Goal: Task Accomplishment & Management: Use online tool/utility

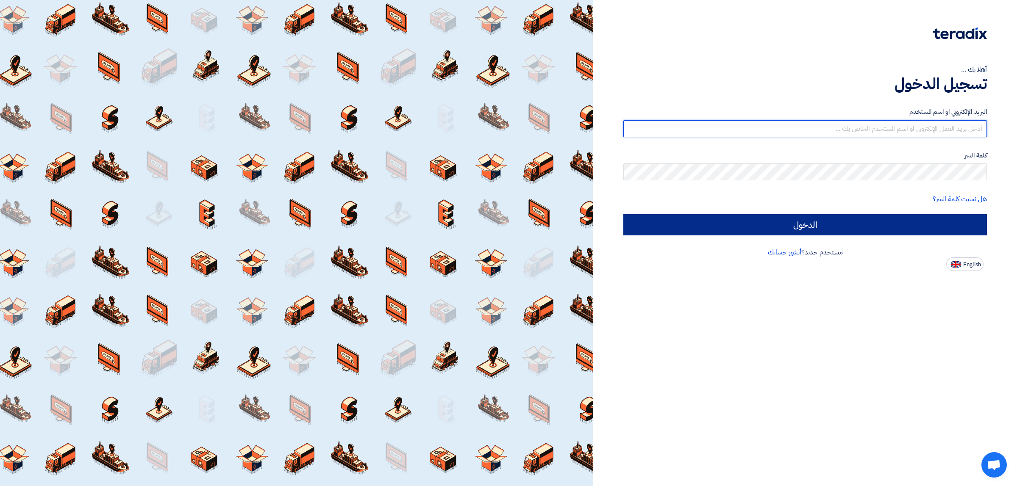
type input "[EMAIL_ADDRESS][DOMAIN_NAME]"
click at [854, 226] on input "الدخول" at bounding box center [804, 224] width 363 height 21
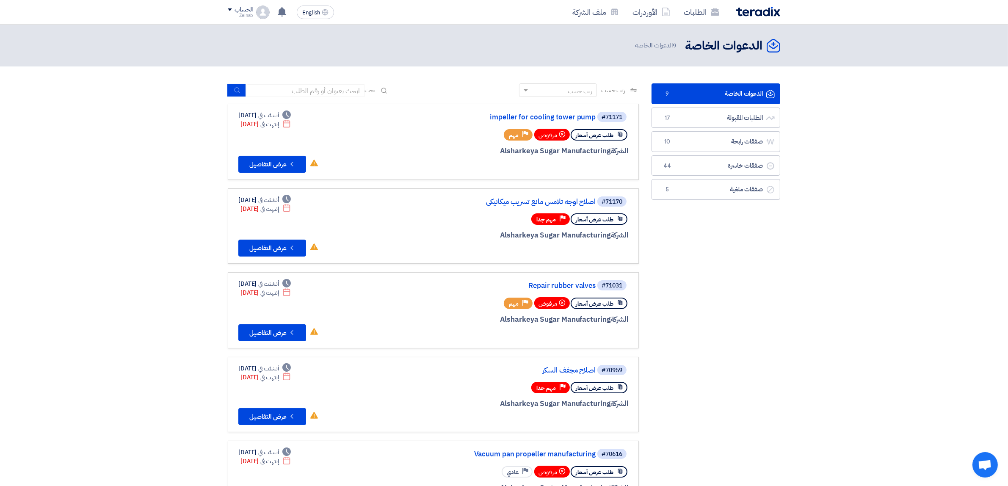
click at [693, 92] on link "الدعوات الخاصة الدعوات الخاصة 9" at bounding box center [716, 93] width 129 height 21
click at [695, 117] on link "الطلبات المقبولة الطلبات المقبولة 17" at bounding box center [716, 118] width 129 height 21
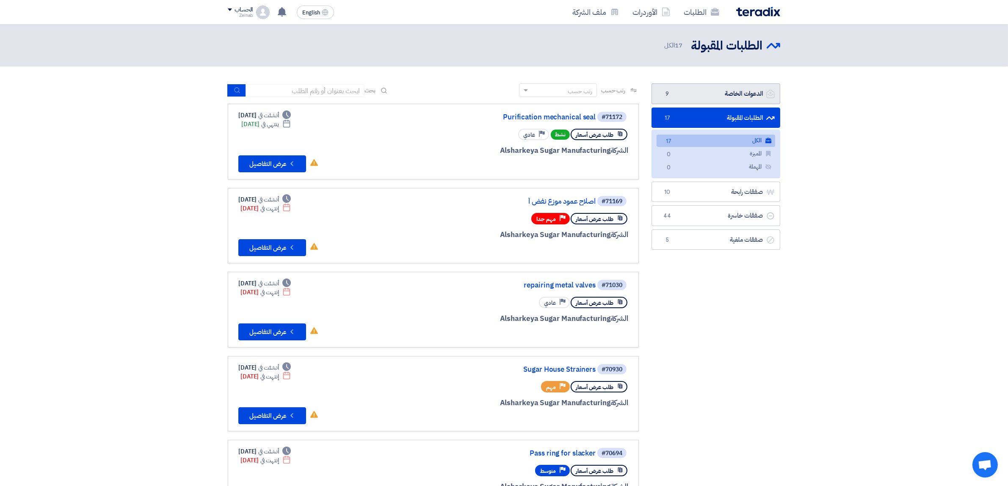
click at [704, 94] on link "الدعوات الخاصة الدعوات الخاصة 9" at bounding box center [716, 93] width 129 height 21
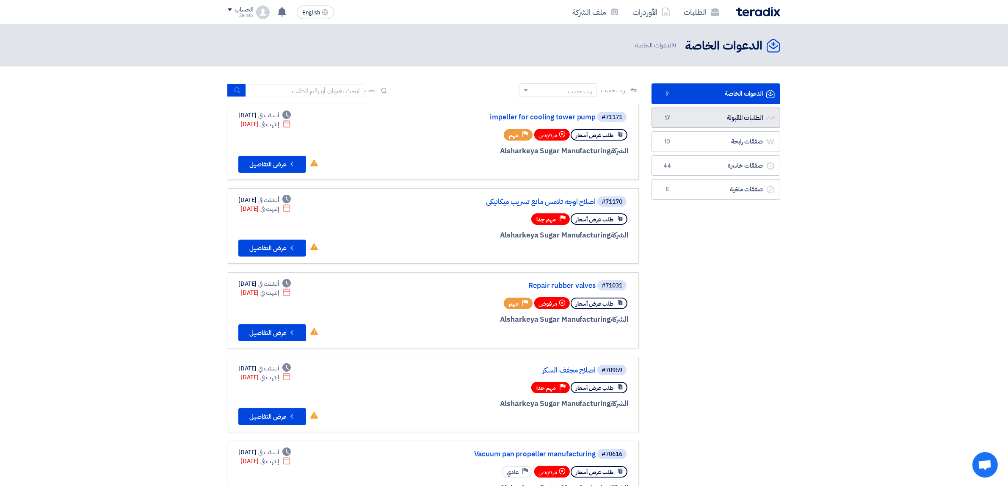
click at [723, 113] on link "الطلبات المقبولة الطلبات المقبولة 17" at bounding box center [716, 118] width 129 height 21
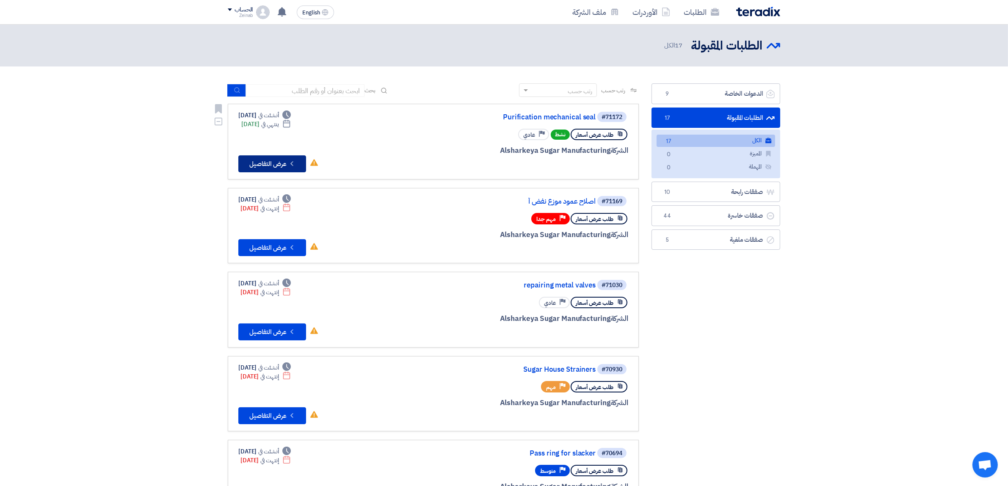
click at [263, 159] on button "Check details عرض التفاصيل" at bounding box center [272, 163] width 68 height 17
click at [276, 241] on button "Check details عرض التفاصيل" at bounding box center [272, 247] width 68 height 17
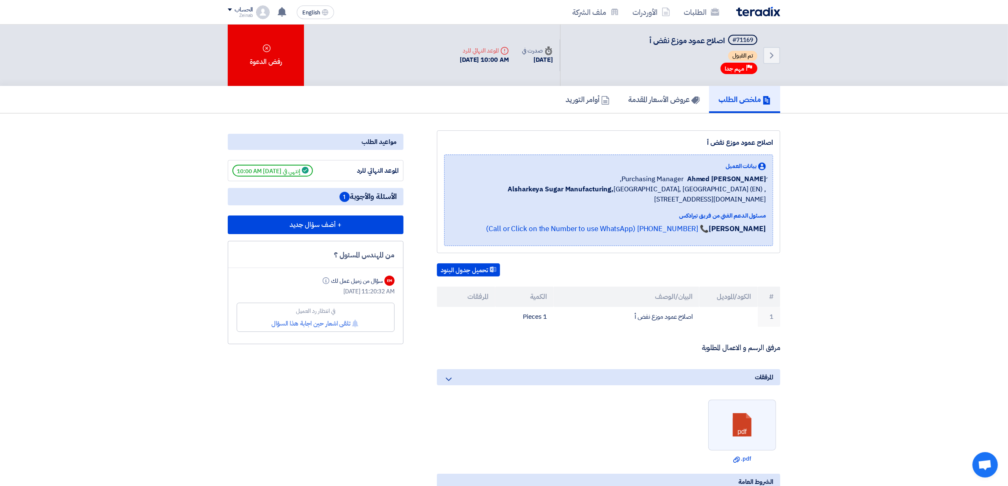
click at [342, 197] on span "1" at bounding box center [345, 197] width 10 height 10
click at [402, 402] on div "مواعيد الطلب الموعد النهائي للرد إنتهي في [DATE] 10:00 AM الأسئلة والأجوبة 1 + …" at bounding box center [316, 436] width 188 height 613
click at [380, 259] on div "من المهندس المسئول ؟ EM سؤال من زميل عمل لك Info [DATE] 11:20:32 AM في انتظار ر…" at bounding box center [316, 292] width 176 height 103
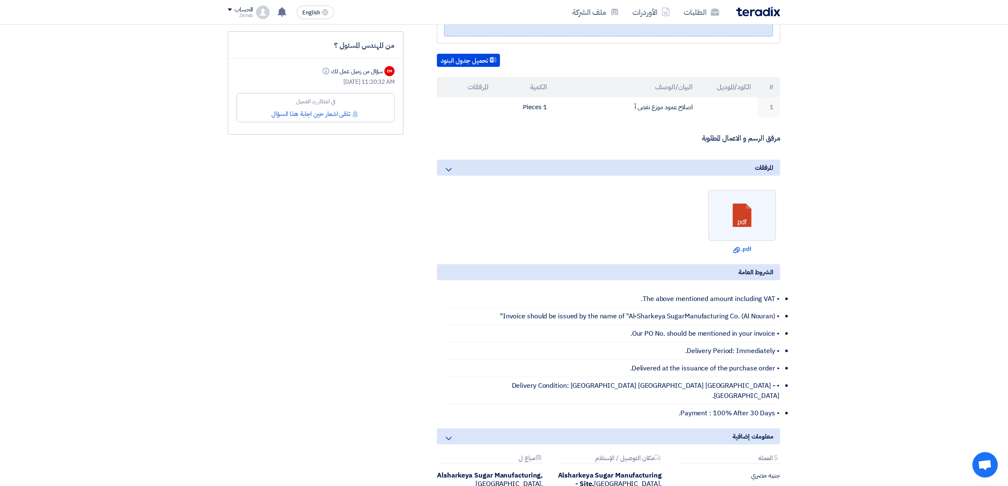
scroll to position [212, 0]
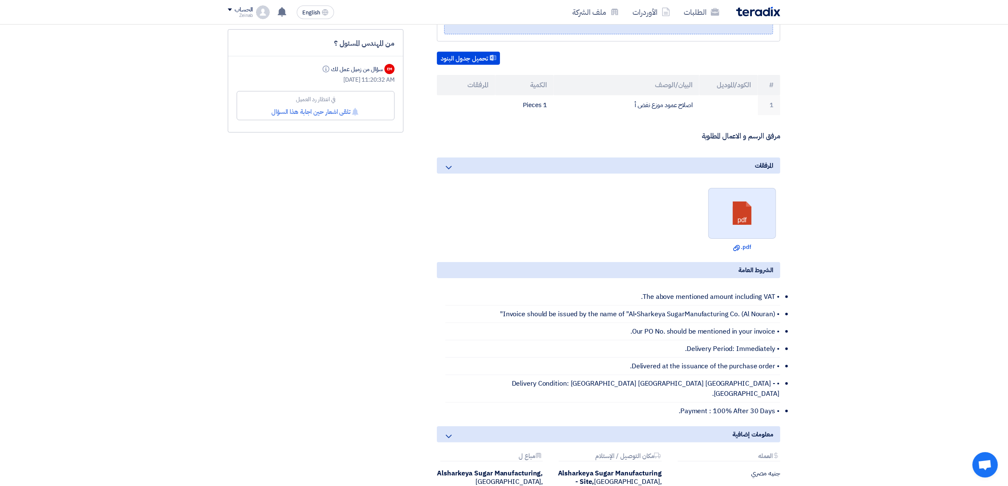
click at [745, 223] on link at bounding box center [743, 213] width 68 height 51
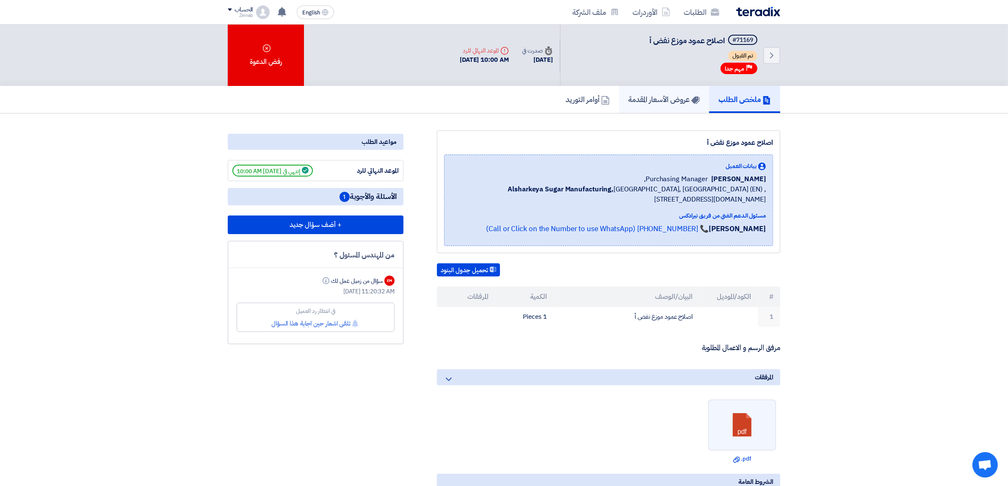
click at [651, 100] on h5 "عروض الأسعار المقدمة" at bounding box center [665, 99] width 72 height 10
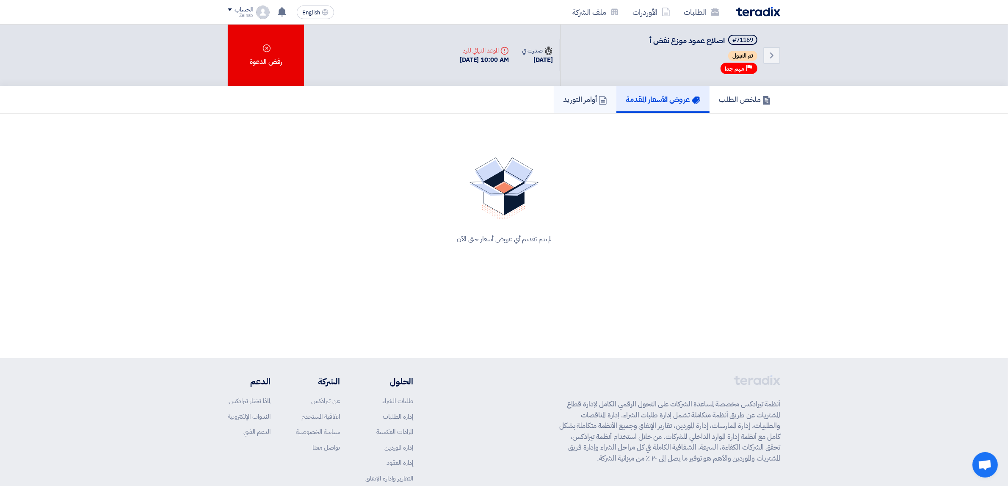
click at [581, 100] on h5 "أوامر التوريد" at bounding box center [585, 99] width 44 height 10
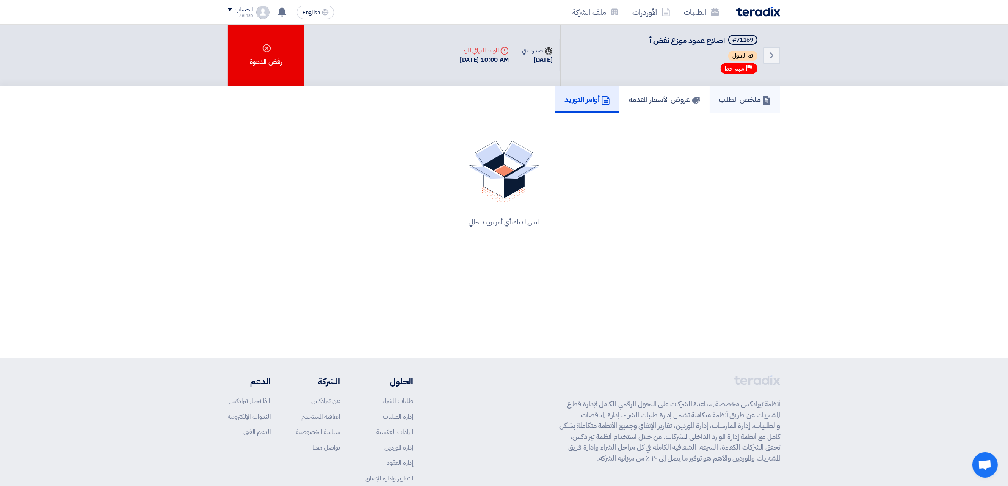
click at [744, 96] on h5 "ملخص الطلب" at bounding box center [745, 99] width 52 height 10
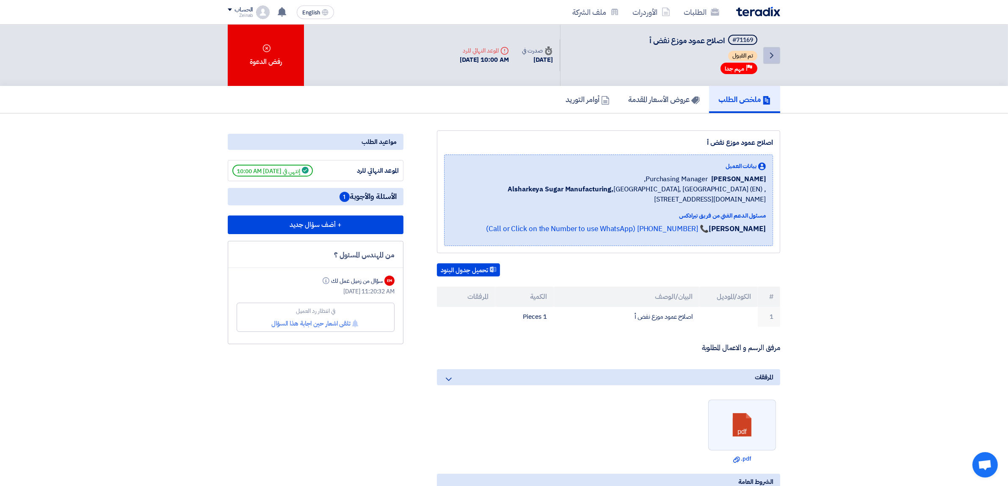
click at [773, 50] on icon "Back" at bounding box center [772, 55] width 10 height 10
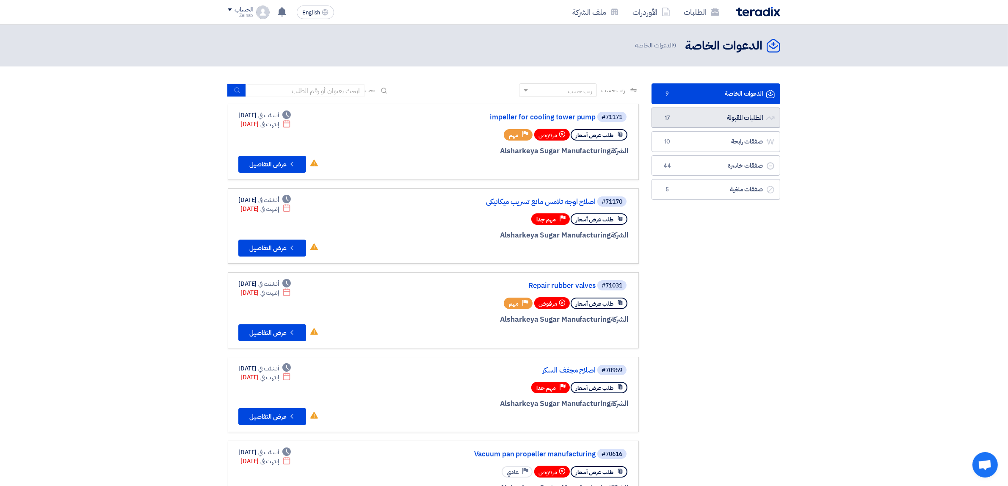
click at [729, 112] on link "الطلبات المقبولة الطلبات المقبولة 17" at bounding box center [716, 118] width 129 height 21
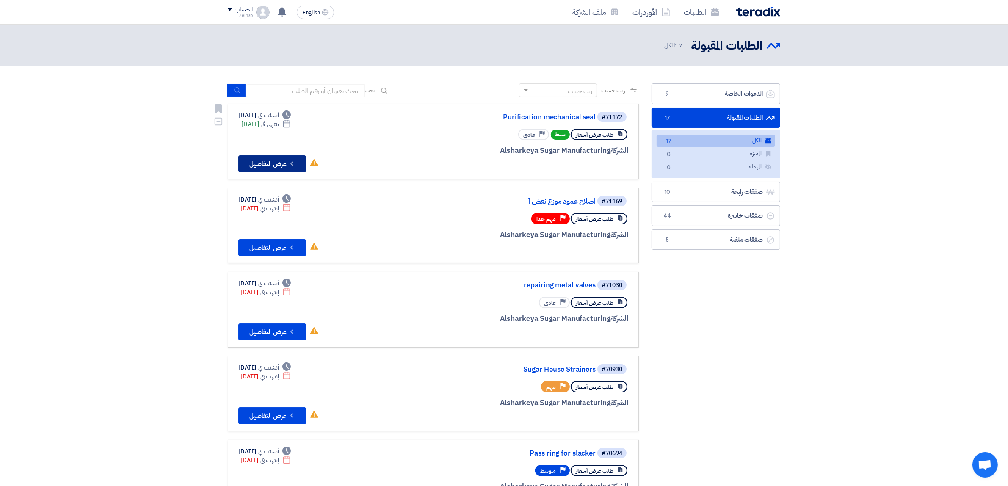
click at [291, 162] on use at bounding box center [292, 163] width 3 height 5
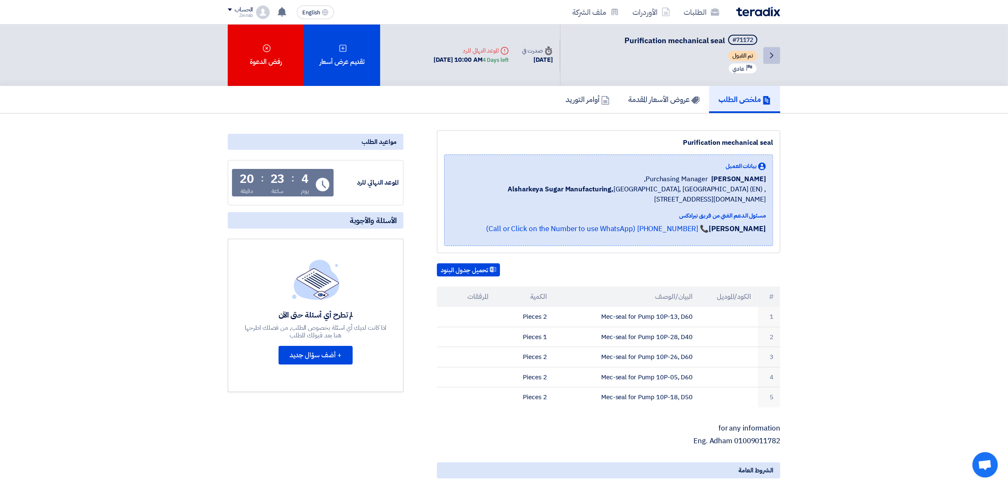
click at [769, 57] on icon "Back" at bounding box center [772, 55] width 10 height 10
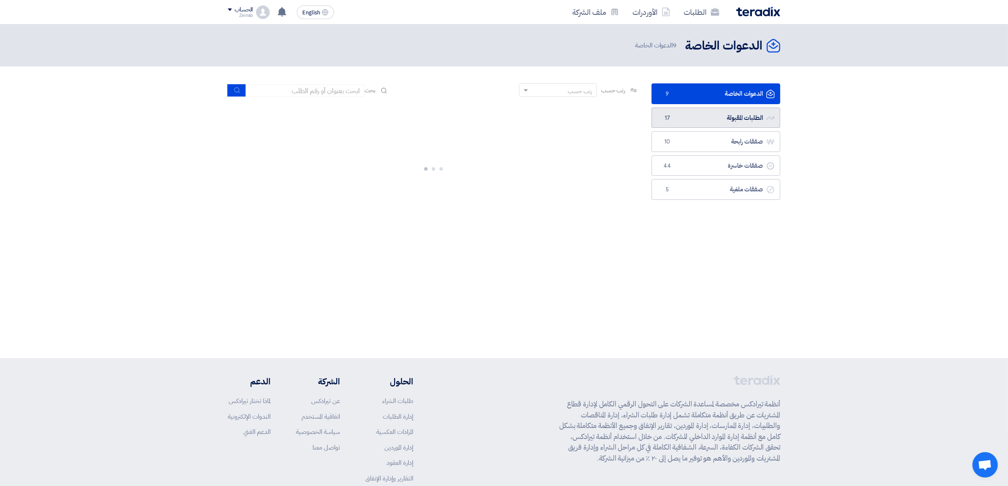
click at [672, 119] on span "17" at bounding box center [667, 118] width 10 height 8
